Goal: Task Accomplishment & Management: Use online tool/utility

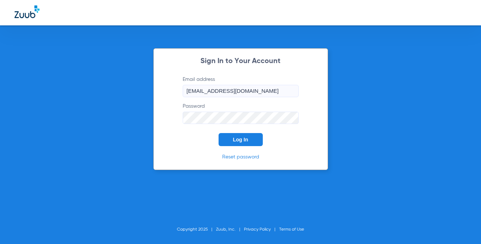
click at [246, 140] on span "Log In" at bounding box center [240, 140] width 15 height 6
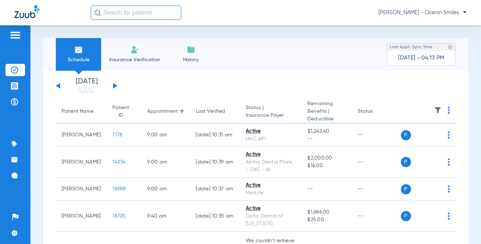
click at [114, 86] on button at bounding box center [115, 85] width 4 height 5
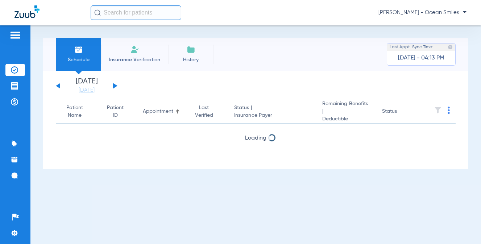
click at [114, 86] on button at bounding box center [115, 85] width 4 height 5
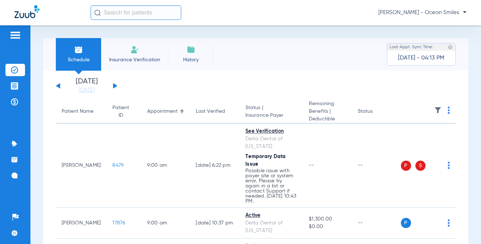
click at [447, 108] on img at bounding box center [448, 110] width 2 height 7
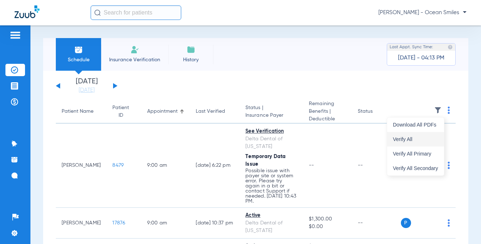
click at [411, 136] on button "Verify All" at bounding box center [415, 139] width 57 height 14
